Goal: Find specific page/section: Find specific page/section

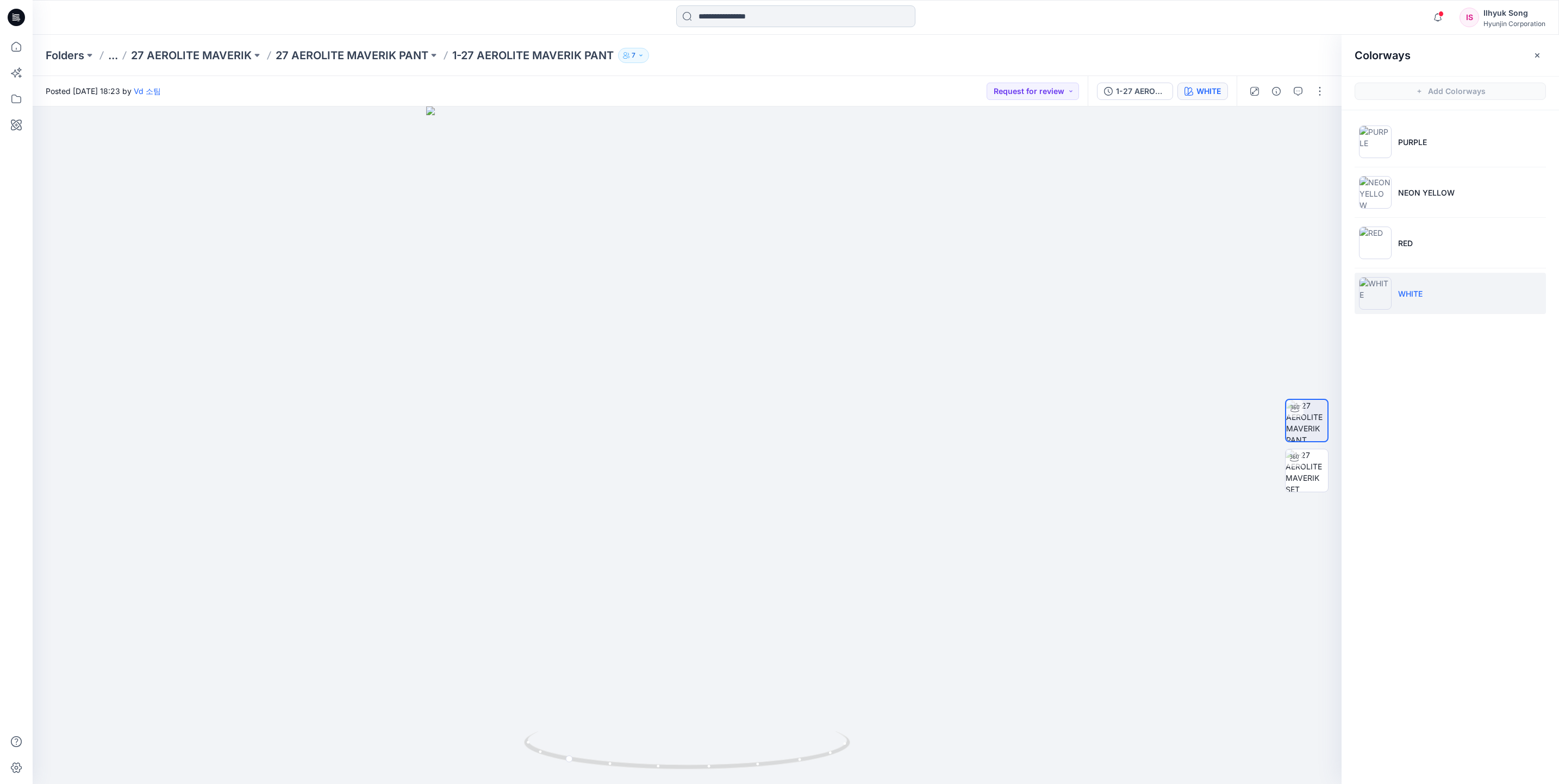
drag, startPoint x: 702, startPoint y: 12, endPoint x: 709, endPoint y: 15, distance: 7.6
click at [702, 12] on input at bounding box center [795, 16] width 239 height 22
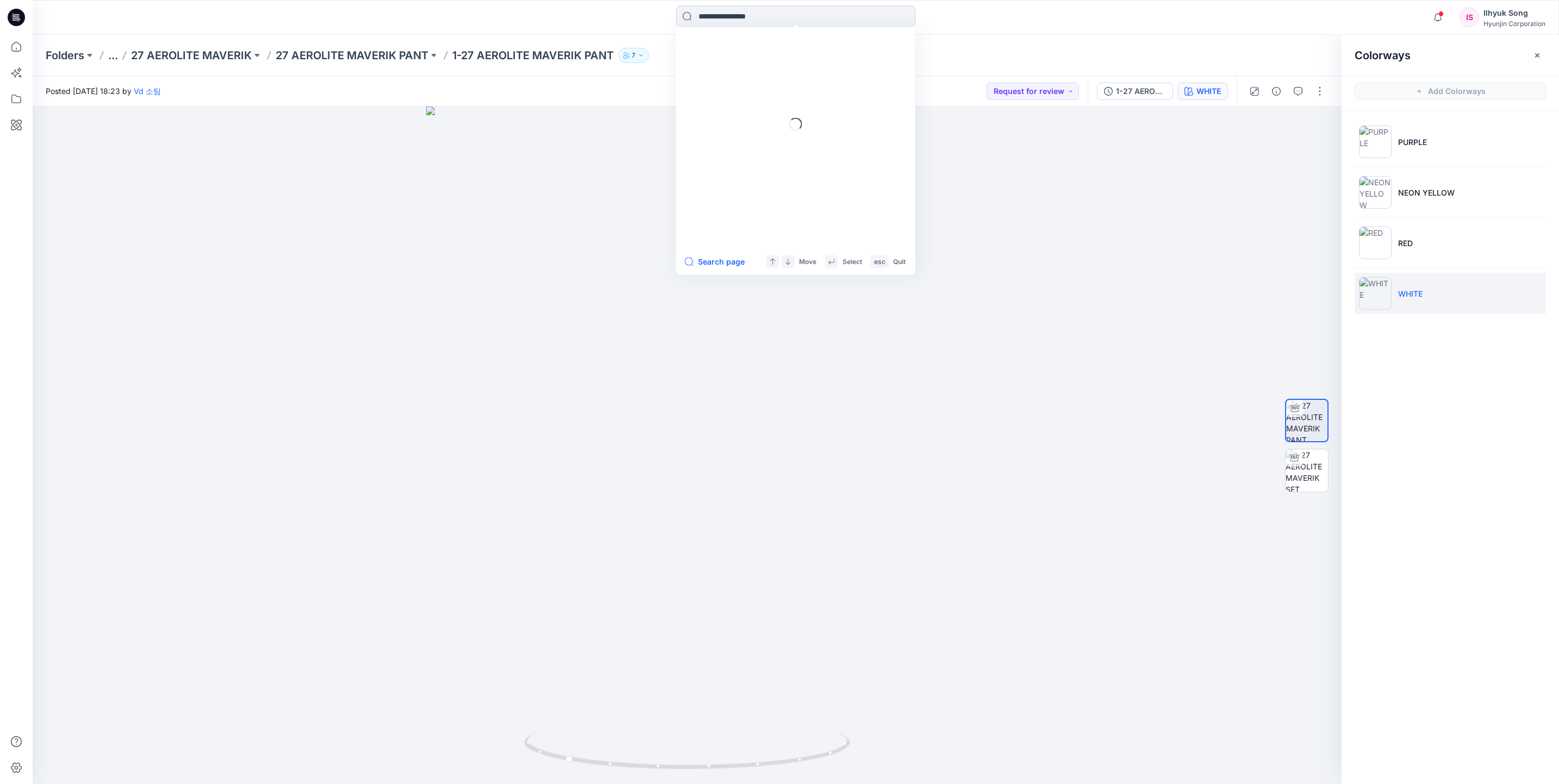
type input "*"
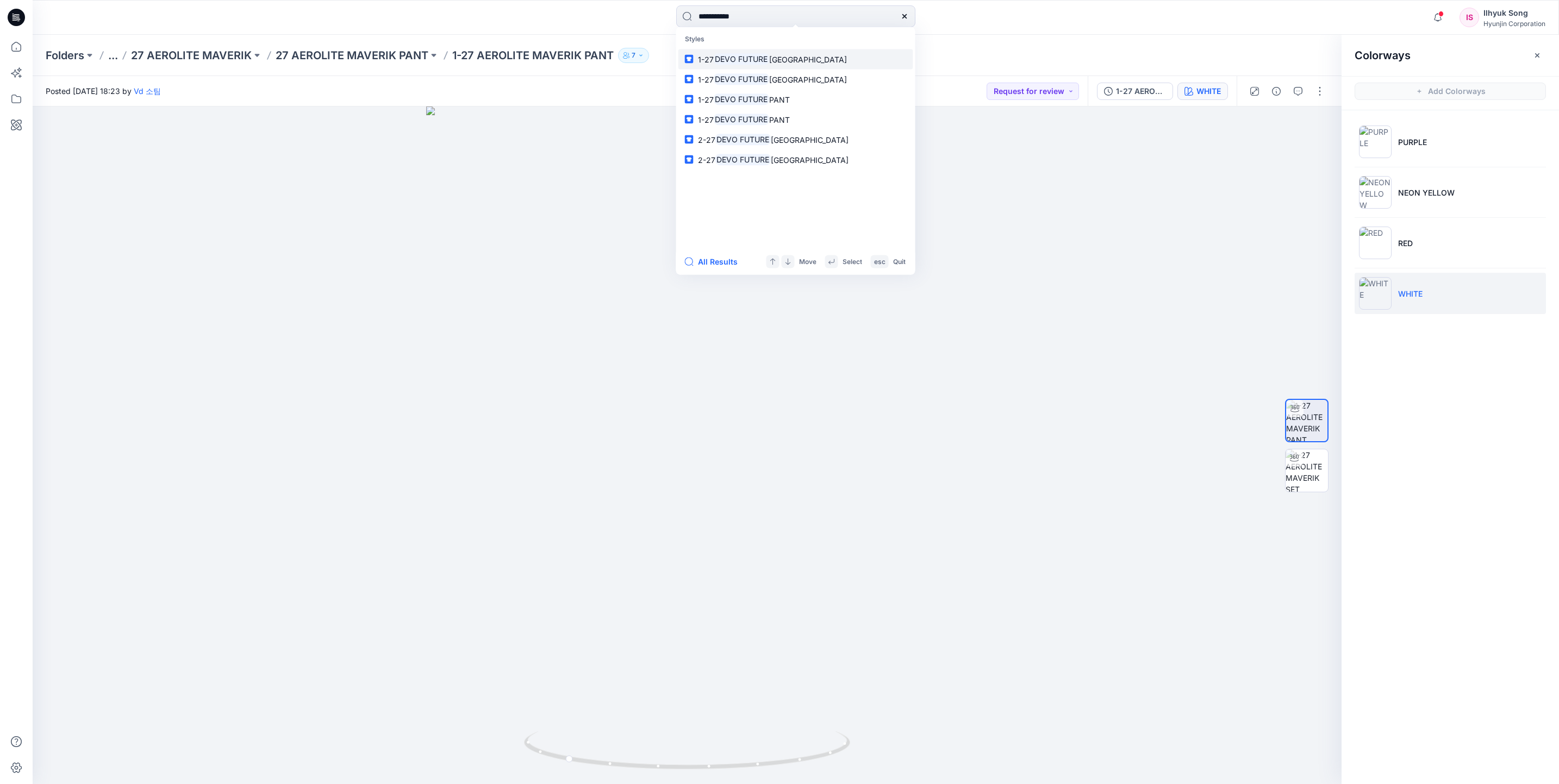
type input "**********"
click at [782, 54] on span "[GEOGRAPHIC_DATA]" at bounding box center [808, 59] width 78 height 9
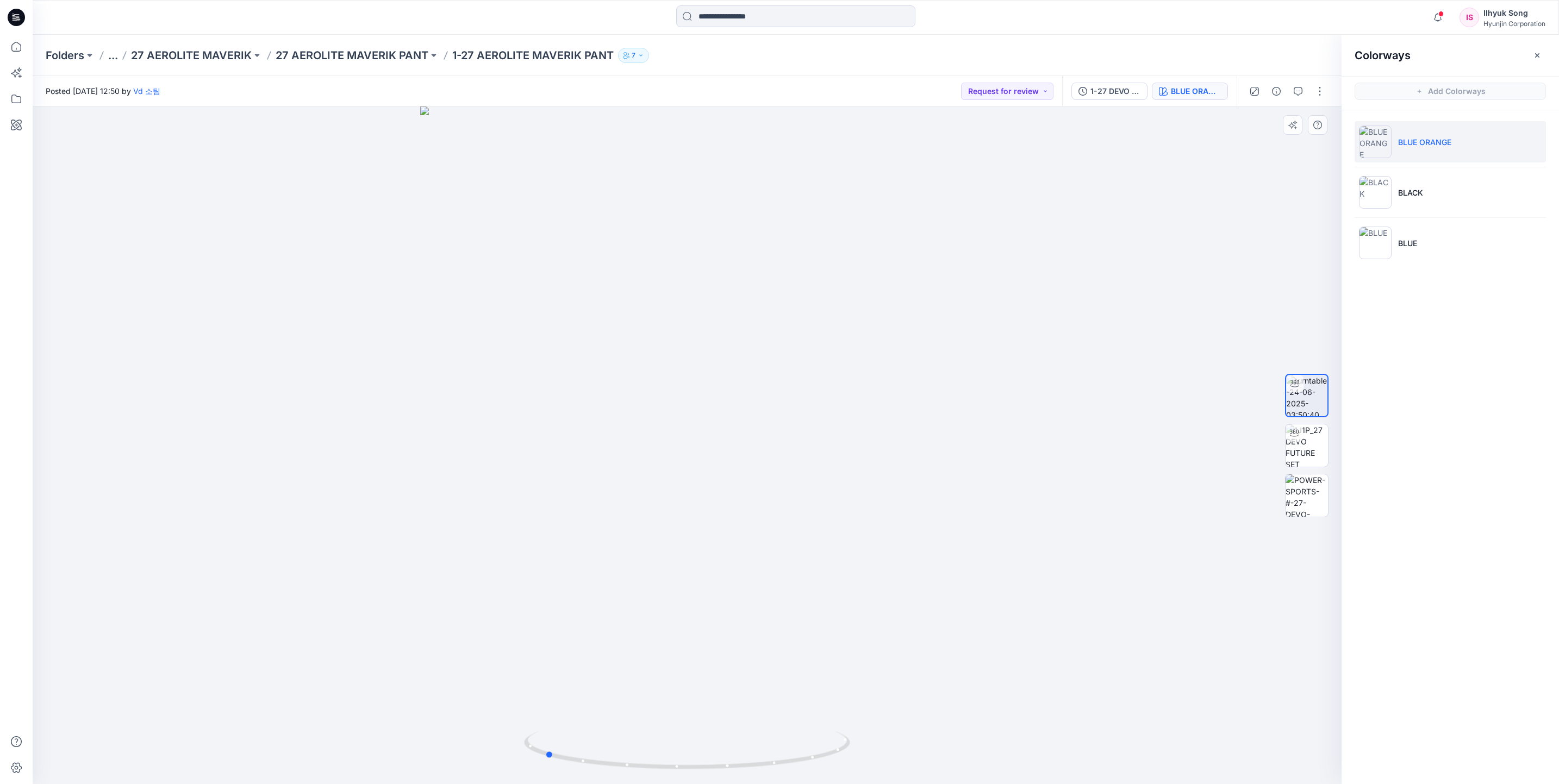
drag, startPoint x: 752, startPoint y: 464, endPoint x: 936, endPoint y: 445, distance: 185.0
click at [936, 445] on div at bounding box center [687, 445] width 1309 height 677
drag, startPoint x: 787, startPoint y: 416, endPoint x: 944, endPoint y: 403, distance: 157.5
click at [944, 403] on div at bounding box center [687, 445] width 1309 height 677
click at [770, 15] on input at bounding box center [795, 16] width 239 height 22
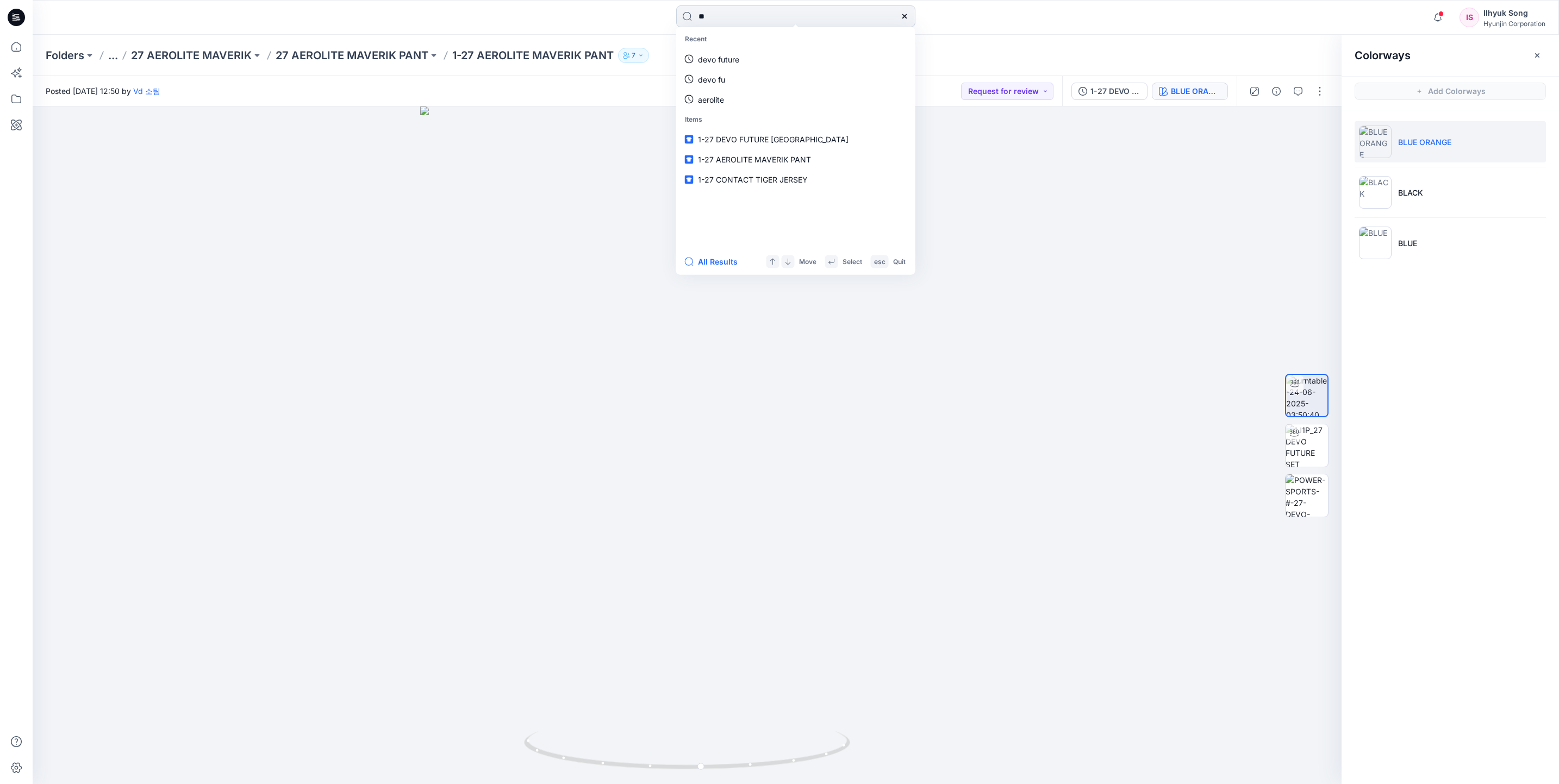
type input "*"
type input "**********"
click at [766, 62] on mark "DEVO FUTURE" at bounding box center [742, 59] width 56 height 12
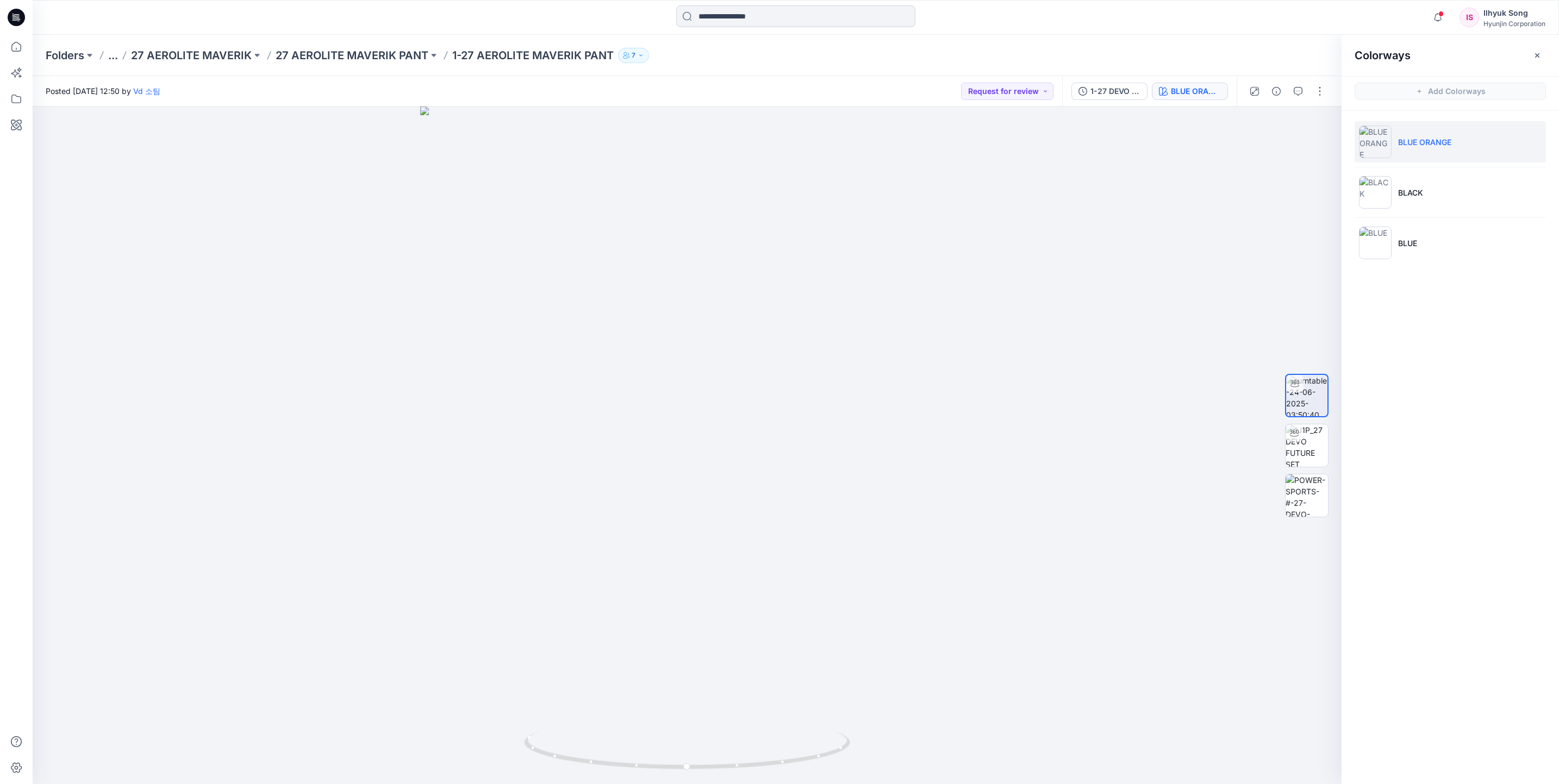
click at [784, 16] on input at bounding box center [795, 16] width 239 height 22
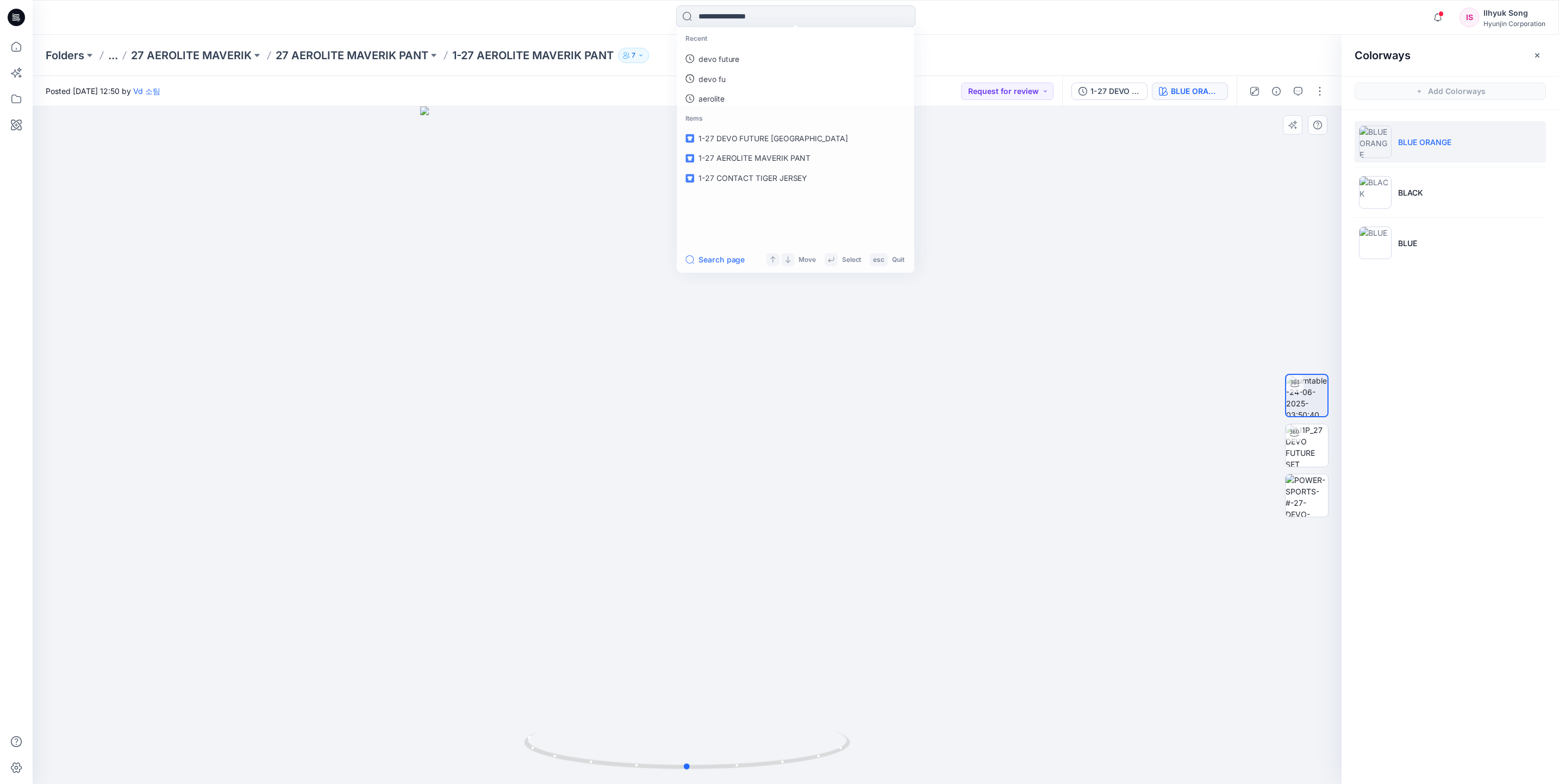
click at [220, 184] on div at bounding box center [687, 445] width 1309 height 677
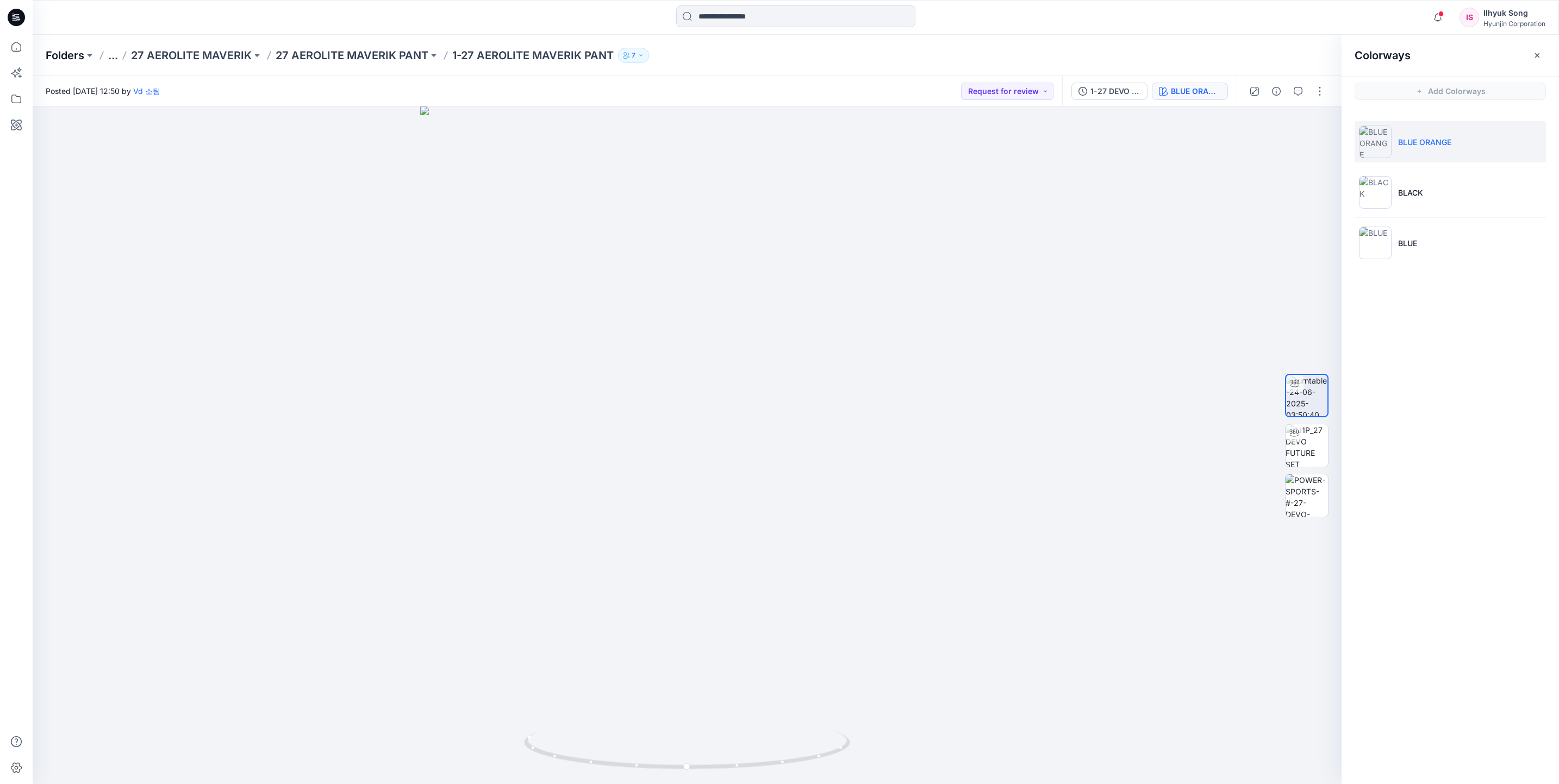
click at [75, 53] on p "Folders" at bounding box center [65, 55] width 39 height 16
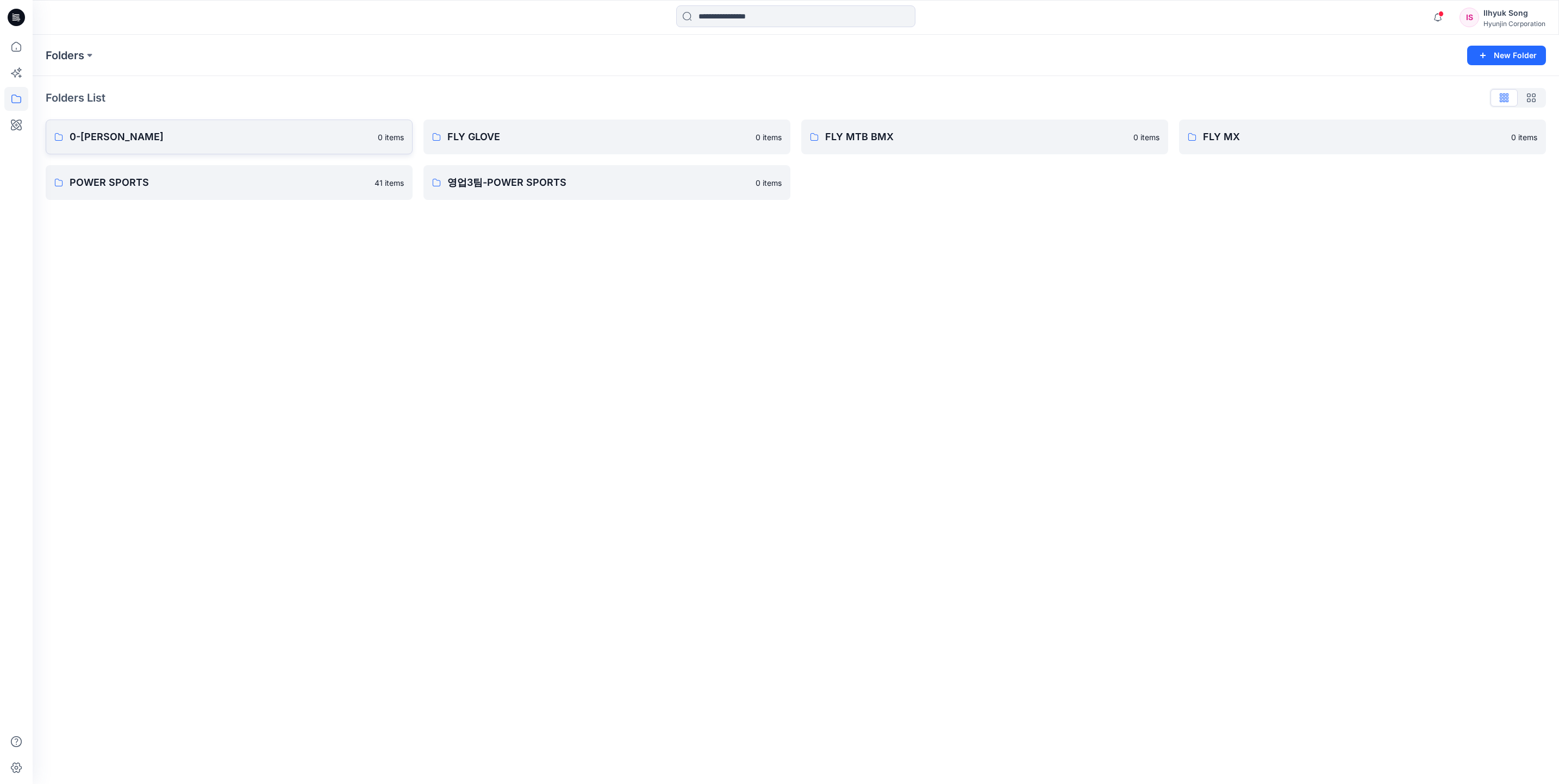
click at [105, 138] on p "0-[PERSON_NAME]" at bounding box center [220, 137] width 302 height 16
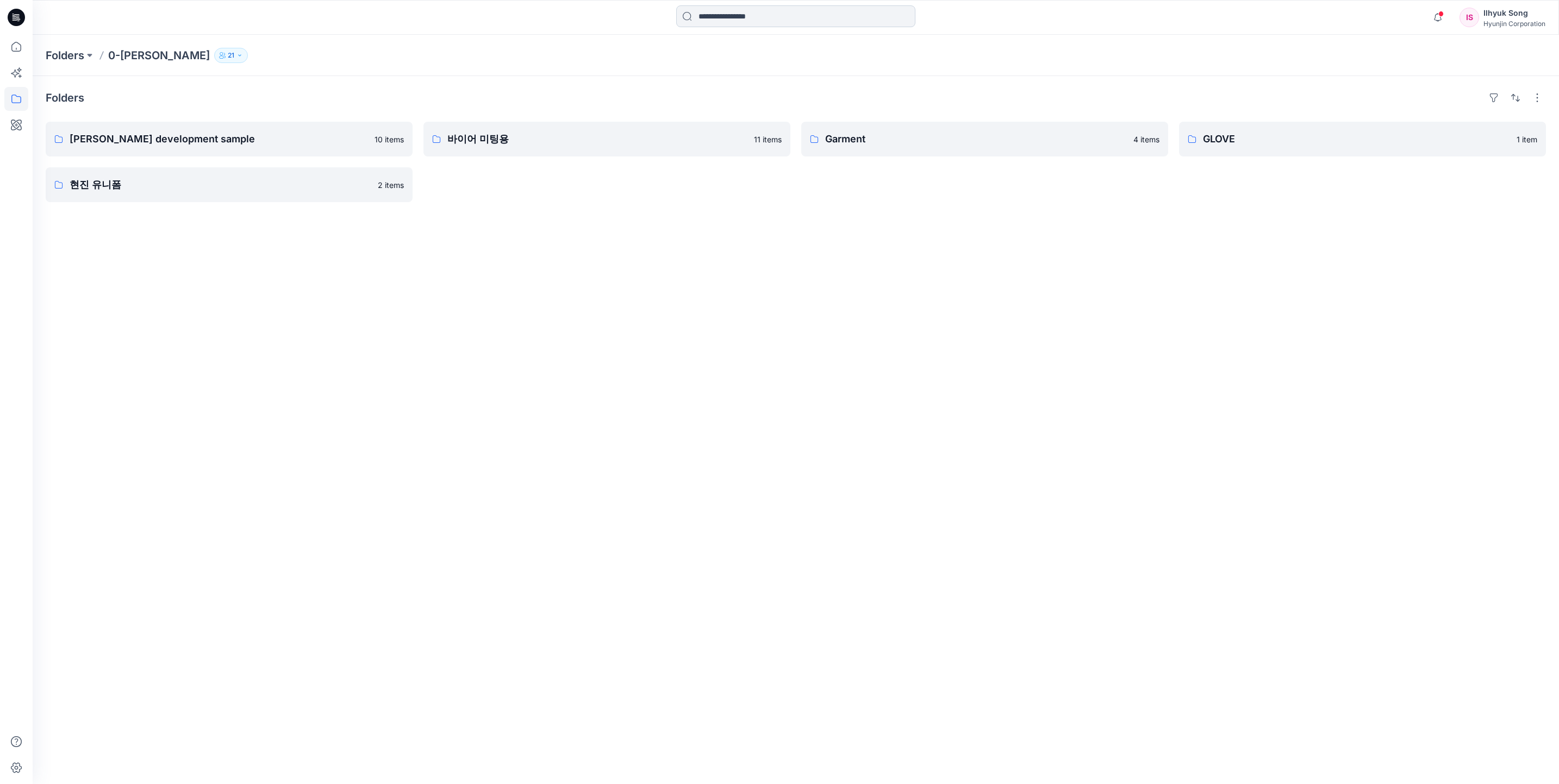
click at [736, 22] on input at bounding box center [795, 16] width 239 height 22
click at [678, 149] on link "1-27 DEVO FUTURE [GEOGRAPHIC_DATA]" at bounding box center [796, 159] width 235 height 20
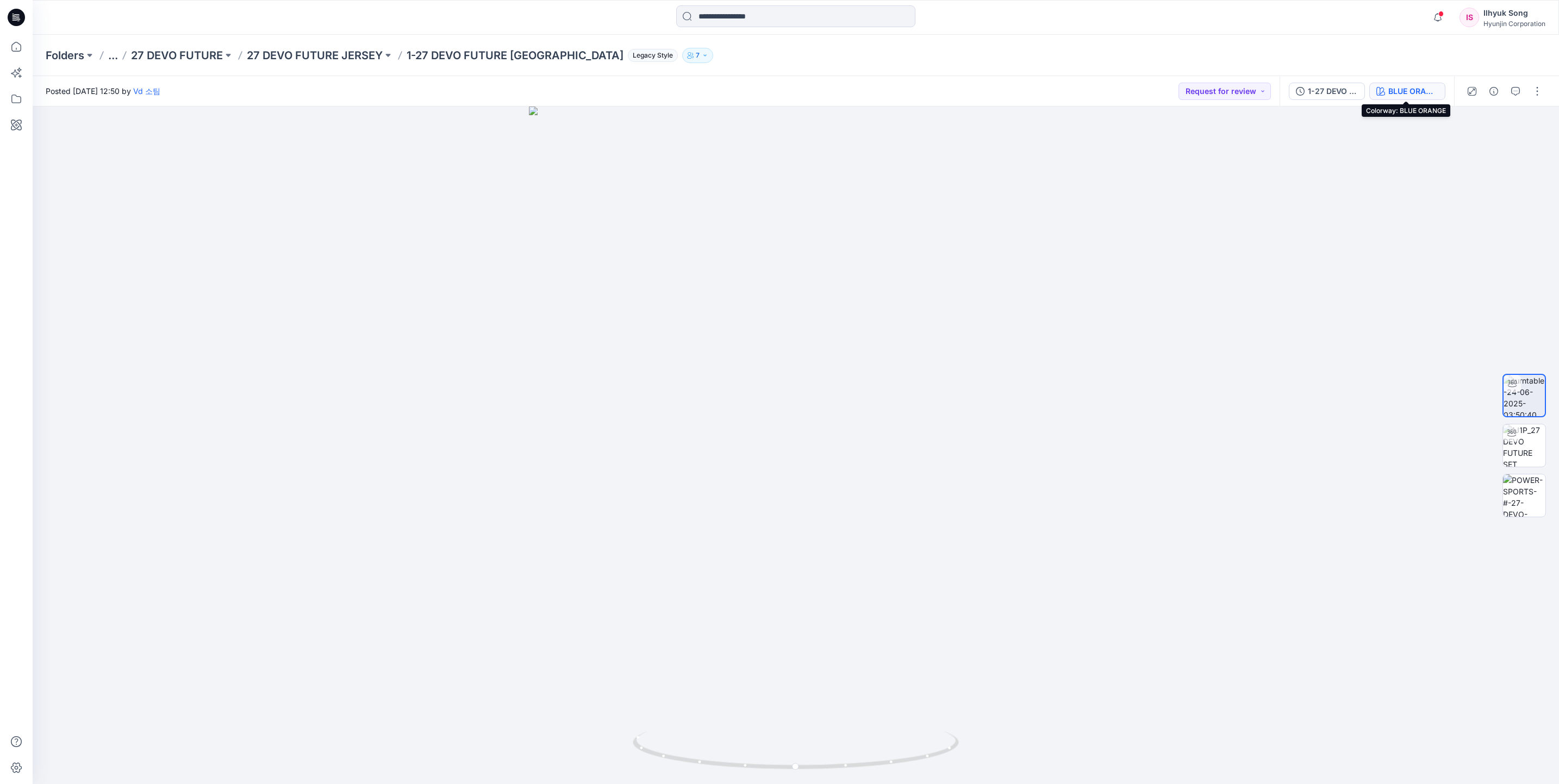
click at [1431, 91] on div "BLUE ORANGE" at bounding box center [1414, 91] width 50 height 12
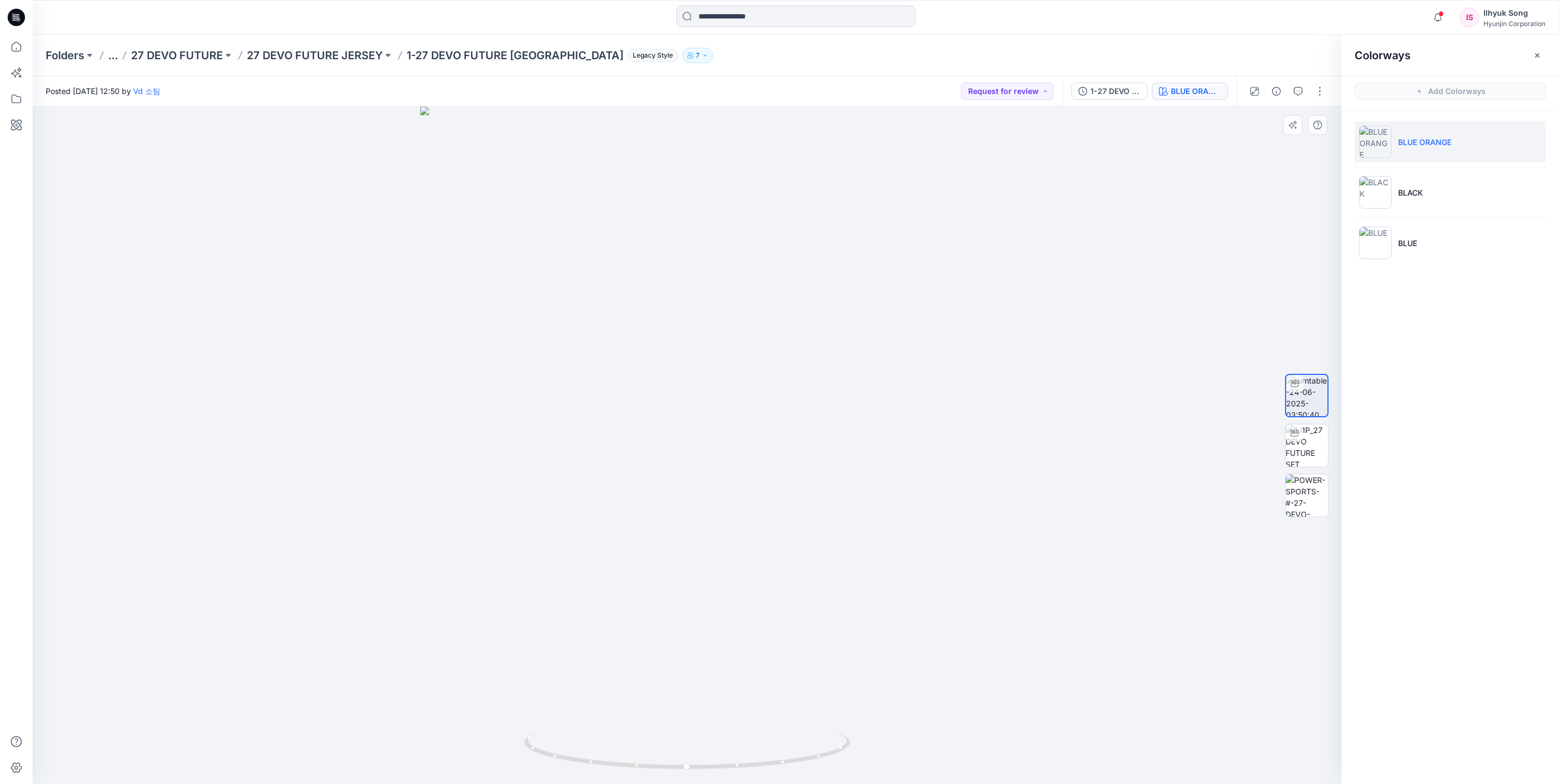
click at [1013, 270] on div at bounding box center [687, 445] width 1309 height 677
drag, startPoint x: 797, startPoint y: 416, endPoint x: 1123, endPoint y: 385, distance: 327.5
click at [1123, 385] on div at bounding box center [687, 445] width 1309 height 677
